Goal: Task Accomplishment & Management: Check status

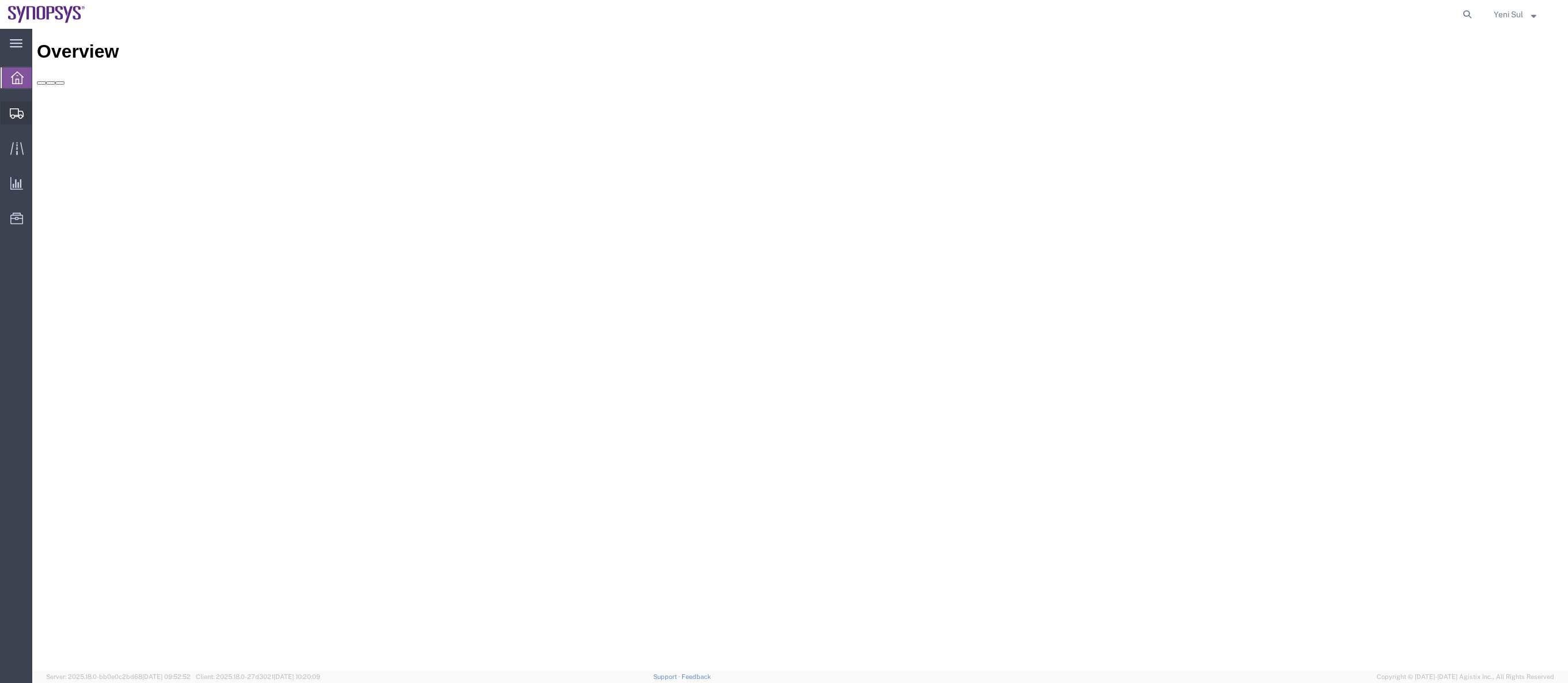
click at [0, 0] on span "Shipment Manager" at bounding box center [0, 0] width 0 height 0
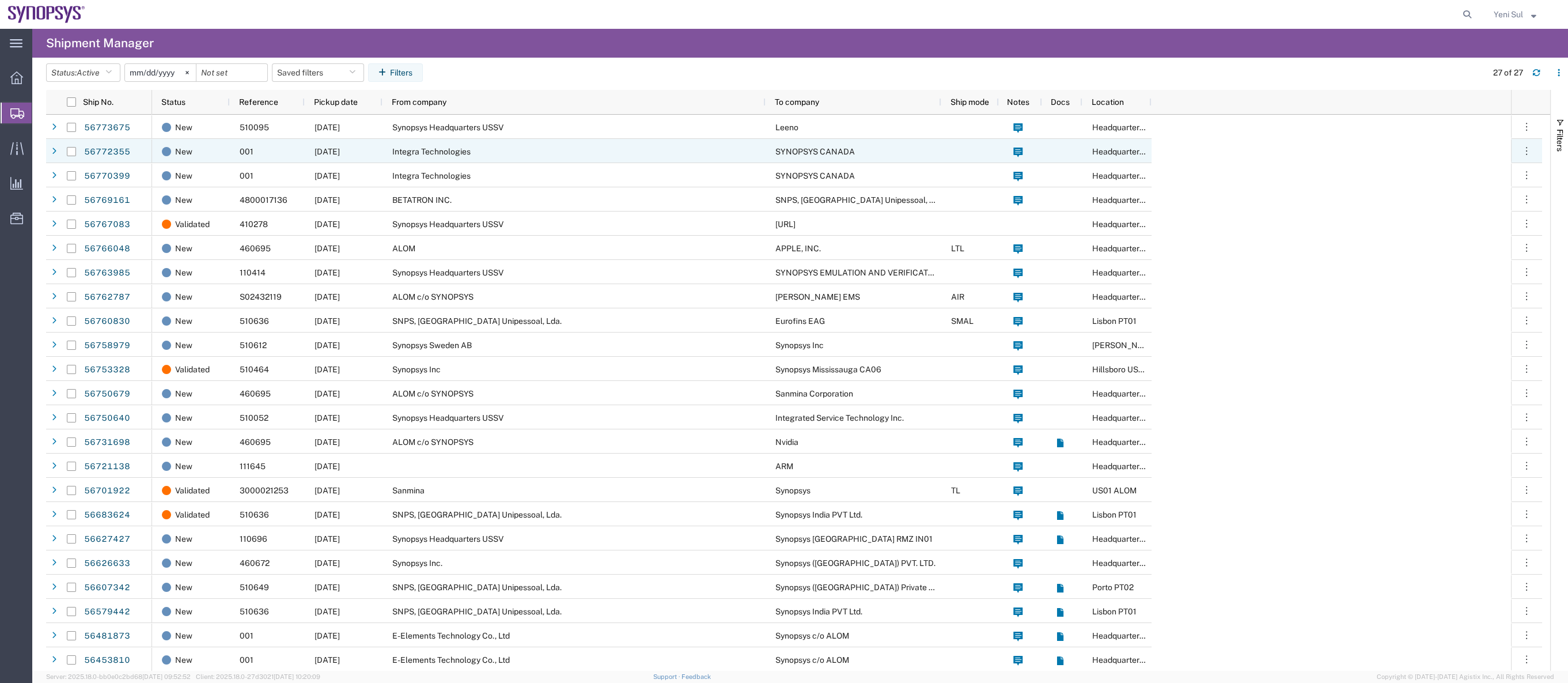
click at [454, 157] on div "Integra Technologies" at bounding box center [574, 150] width 383 height 24
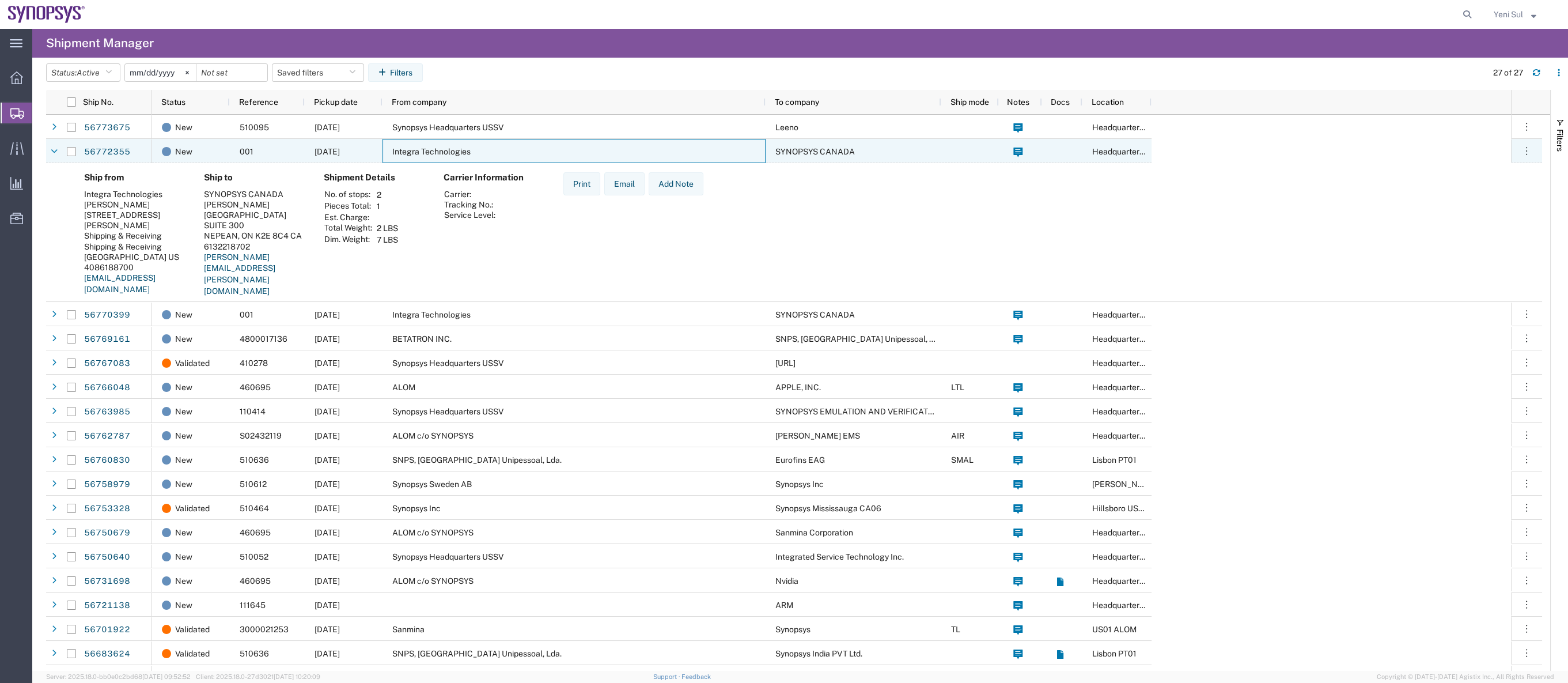
click at [454, 157] on div "Integra Technologies" at bounding box center [574, 150] width 383 height 24
